Goal: Entertainment & Leisure: Consume media (video, audio)

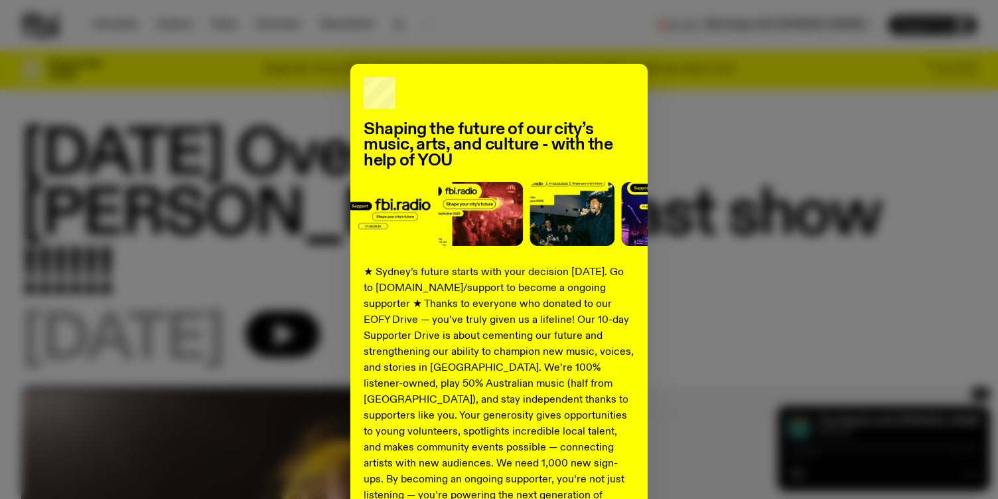
click at [738, 215] on div "Shaping the future of our city’s music, arts, and culture - with the help of YO…" at bounding box center [499, 337] width 956 height 546
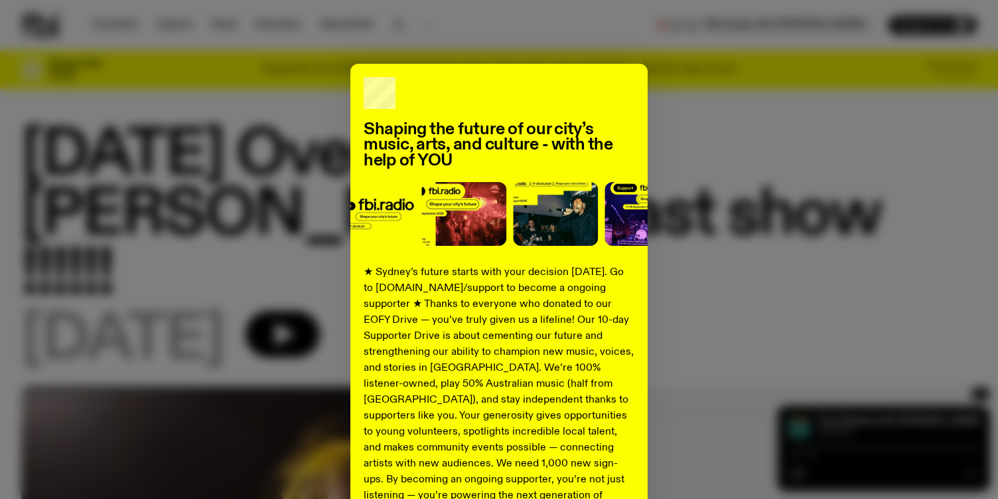
click at [641, 149] on div "Shaping the future of our city’s music, arts, and culture - with the help of YO…" at bounding box center [498, 337] width 297 height 546
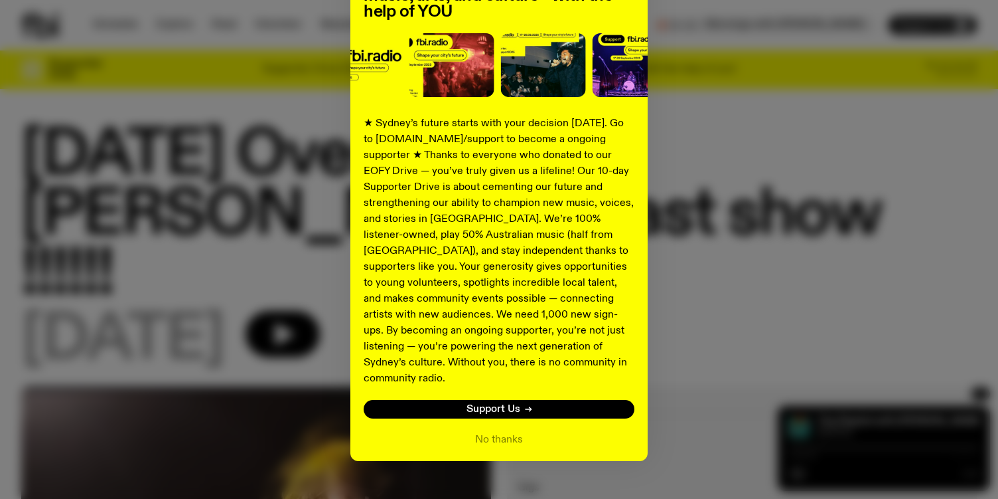
scroll to position [158, 0]
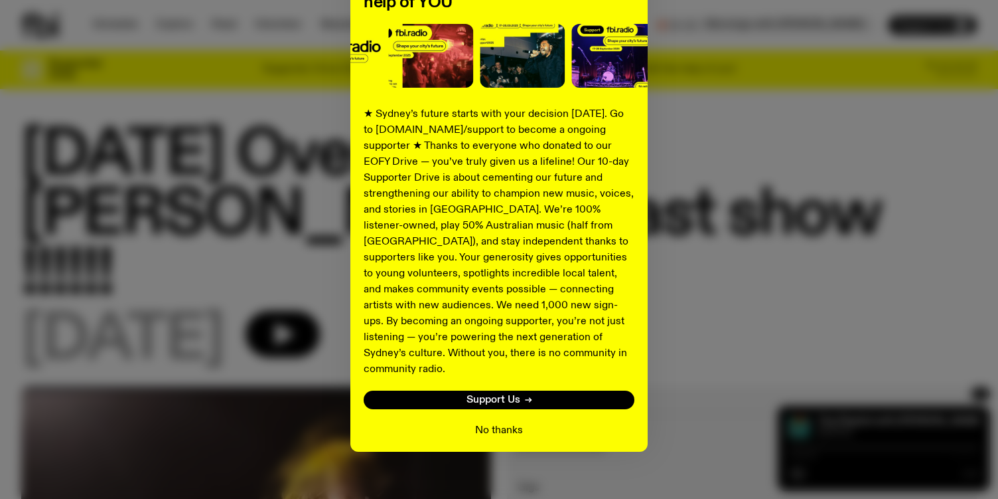
click at [521, 422] on button "No thanks" at bounding box center [499, 430] width 48 height 16
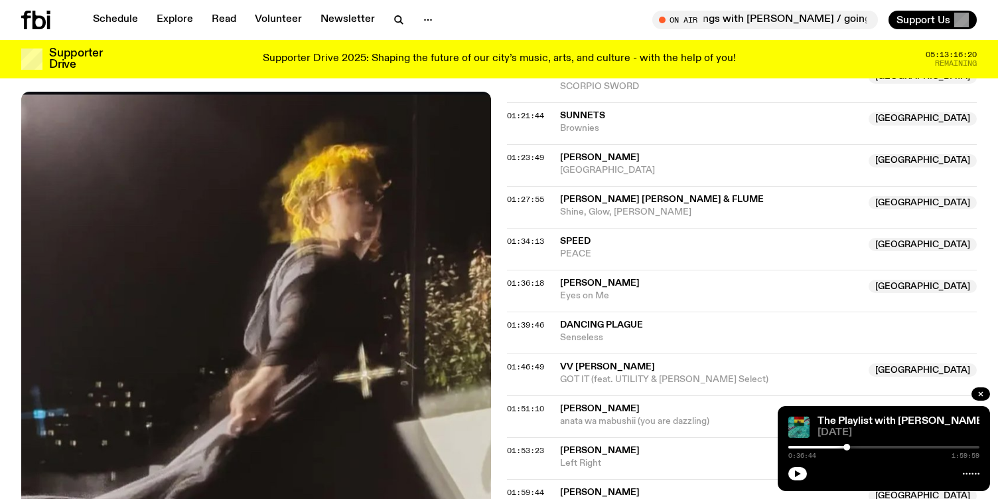
scroll to position [1271, 0]
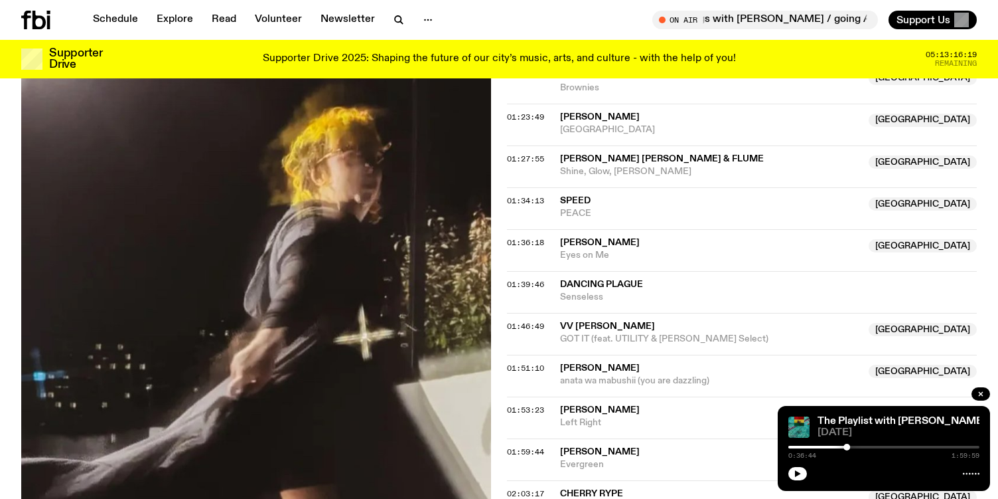
click at [600, 238] on span "[PERSON_NAME]" at bounding box center [600, 242] width 80 height 9
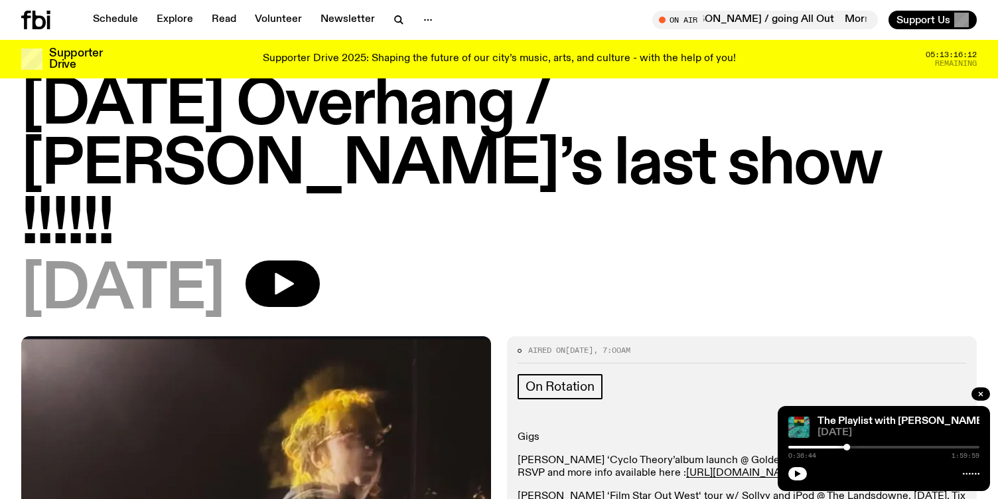
scroll to position [0, 0]
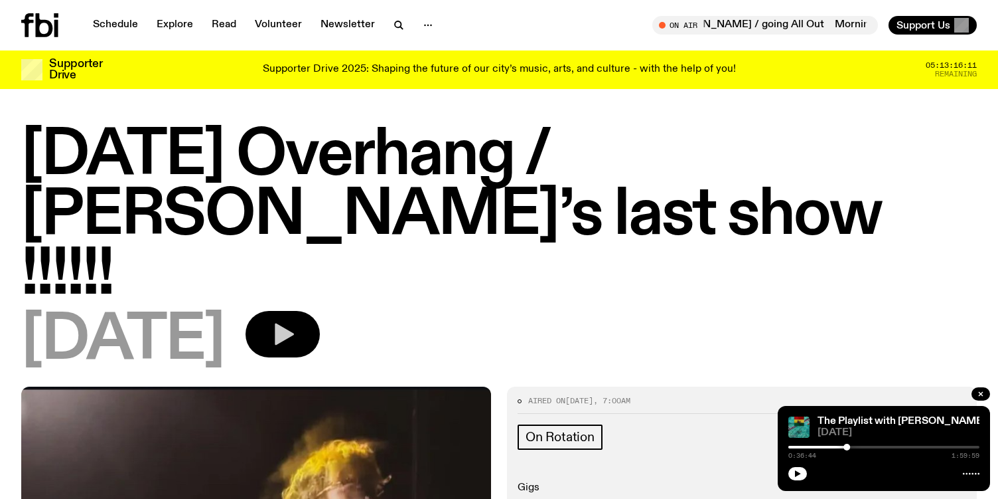
click at [320, 311] on button "button" at bounding box center [283, 334] width 74 height 46
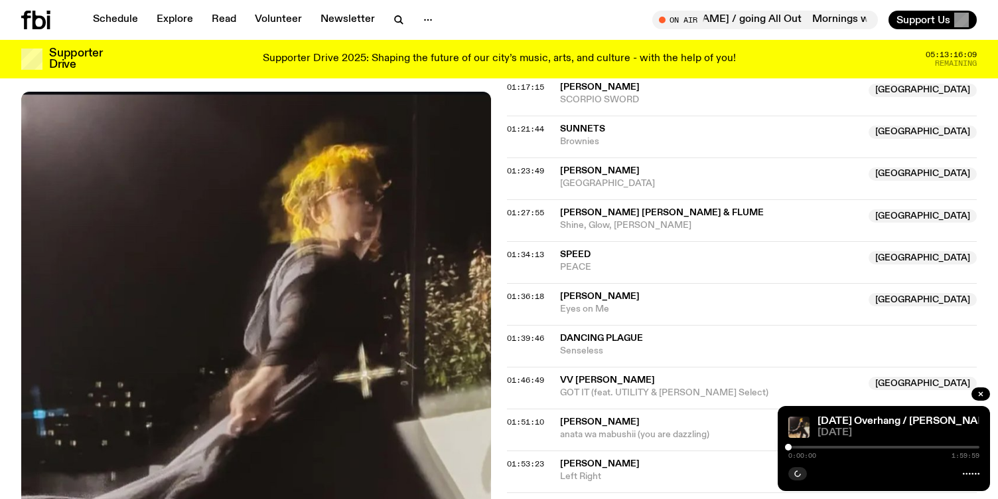
scroll to position [1243, 0]
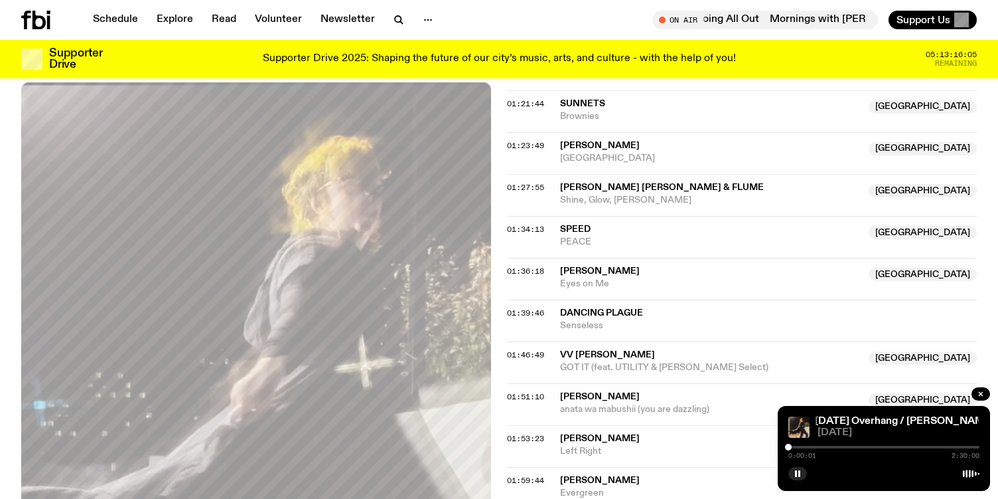
click at [581, 236] on span "PEACE" at bounding box center [710, 242] width 301 height 13
click at [913, 447] on div at bounding box center [884, 446] width 191 height 3
click at [906, 447] on div at bounding box center [817, 446] width 191 height 3
click at [909, 447] on div at bounding box center [907, 446] width 7 height 7
click at [916, 447] on div at bounding box center [884, 446] width 191 height 3
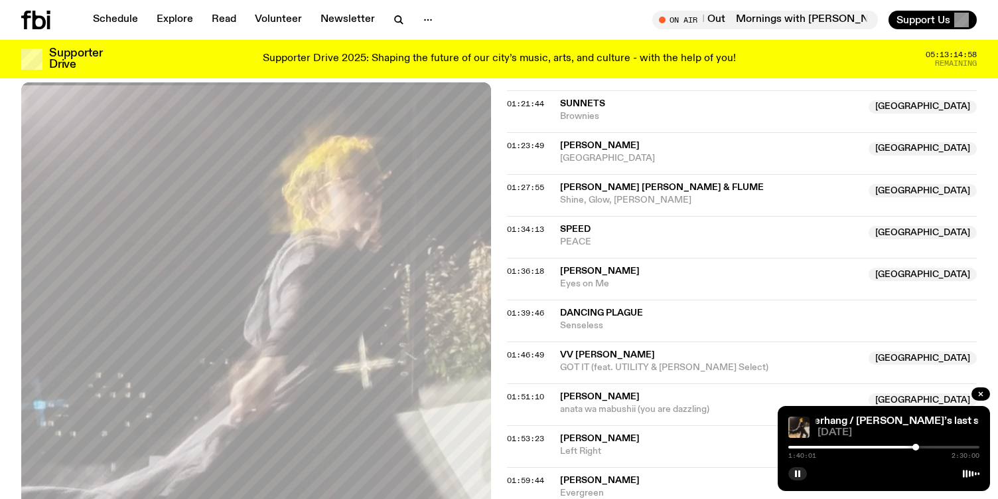
click at [919, 447] on div at bounding box center [884, 446] width 191 height 3
click at [923, 447] on div at bounding box center [884, 446] width 191 height 3
click at [926, 447] on div at bounding box center [884, 446] width 191 height 3
click at [927, 448] on div at bounding box center [926, 446] width 7 height 7
click at [924, 447] on div at bounding box center [926, 446] width 7 height 7
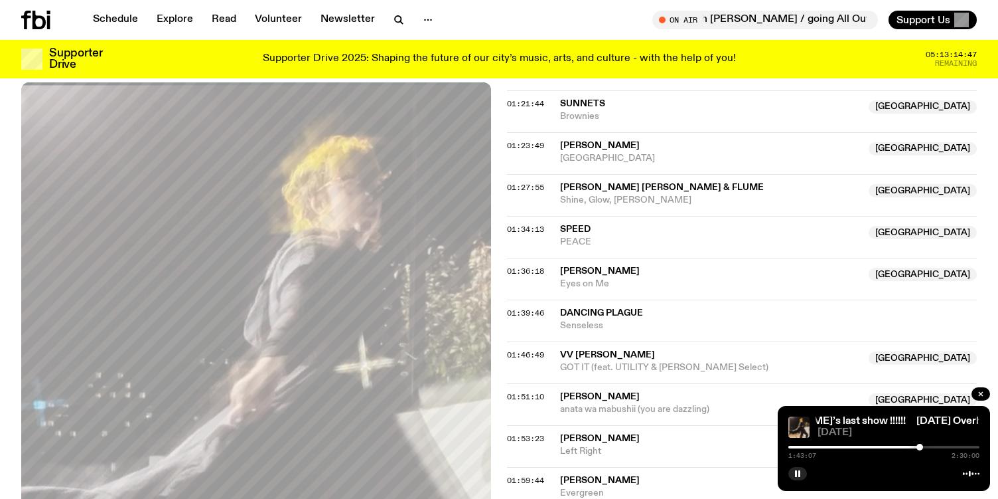
click at [920, 446] on div at bounding box center [920, 446] width 7 height 7
click at [915, 447] on div at bounding box center [824, 446] width 191 height 3
click at [918, 447] on div at bounding box center [918, 446] width 7 height 7
click at [920, 447] on div at bounding box center [918, 446] width 7 height 7
click at [919, 446] on div at bounding box center [919, 446] width 7 height 7
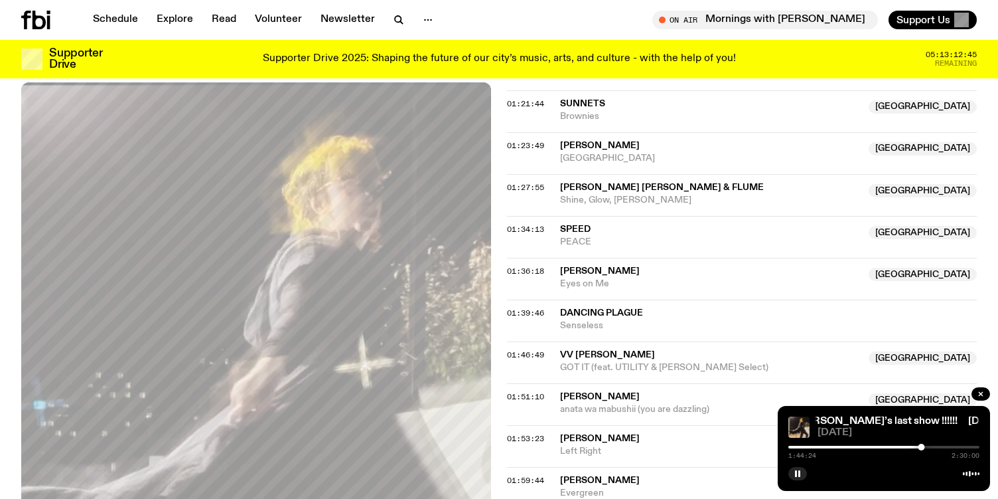
click at [925, 448] on div "1:44:24 2:30:00" at bounding box center [884, 451] width 191 height 16
click at [923, 446] on div at bounding box center [921, 446] width 7 height 7
click at [926, 447] on div at bounding box center [926, 446] width 7 height 7
click at [922, 445] on div at bounding box center [830, 446] width 191 height 3
click at [922, 445] on div at bounding box center [922, 446] width 7 height 7
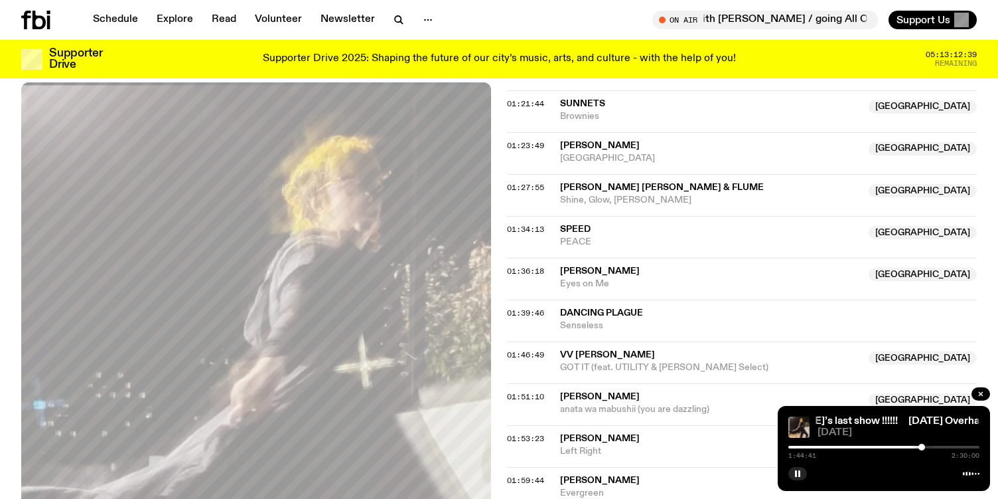
click at [922, 445] on div at bounding box center [922, 446] width 7 height 7
click at [921, 446] on div at bounding box center [920, 446] width 7 height 7
click at [919, 446] on div at bounding box center [918, 446] width 7 height 7
click at [921, 448] on div at bounding box center [918, 446] width 7 height 7
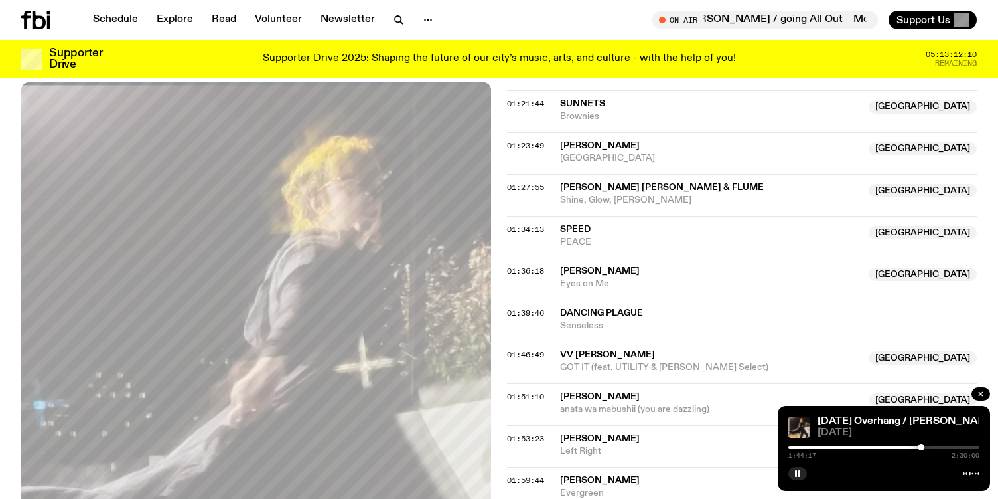
click at [969, 471] on div at bounding box center [971, 473] width 17 height 11
click at [838, 423] on link "[DATE] Overhang / [PERSON_NAME]’s last show !!!!!!" at bounding box center [944, 421] width 253 height 11
click at [911, 447] on div at bounding box center [825, 446] width 191 height 3
click at [906, 447] on div at bounding box center [815, 446] width 191 height 3
click at [907, 447] on div at bounding box center [906, 446] width 7 height 7
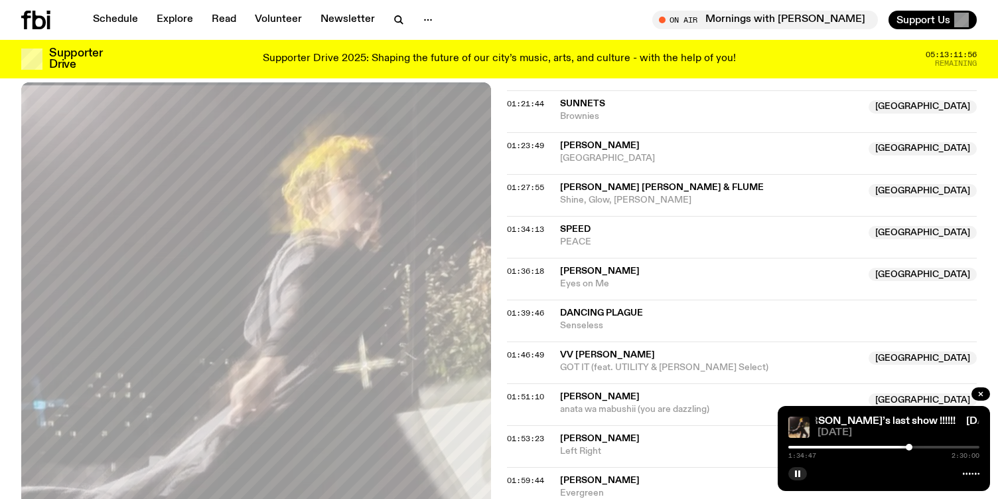
click at [909, 447] on div at bounding box center [909, 446] width 7 height 7
click at [911, 447] on div at bounding box center [909, 446] width 7 height 7
click at [913, 446] on div at bounding box center [912, 446] width 7 height 7
click at [911, 447] on div at bounding box center [911, 446] width 7 height 7
click at [909, 447] on div at bounding box center [911, 446] width 7 height 7
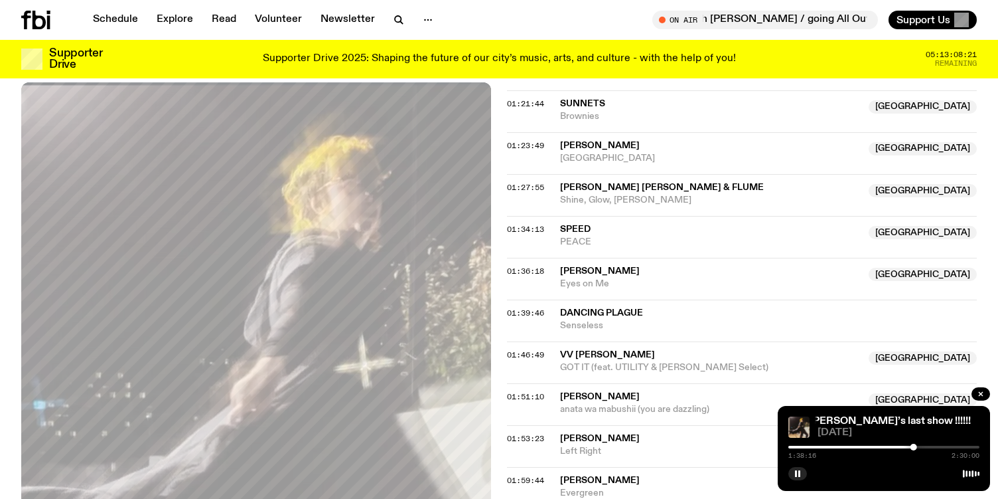
scroll to position [1728, 0]
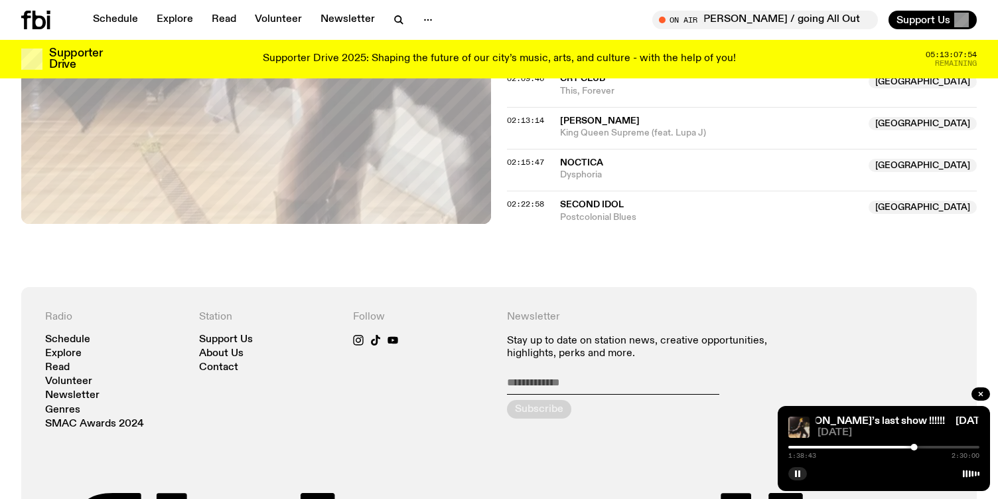
click at [919, 447] on div at bounding box center [884, 446] width 191 height 3
click at [801, 475] on icon "button" at bounding box center [798, 473] width 8 height 8
